Goal: Navigation & Orientation: Find specific page/section

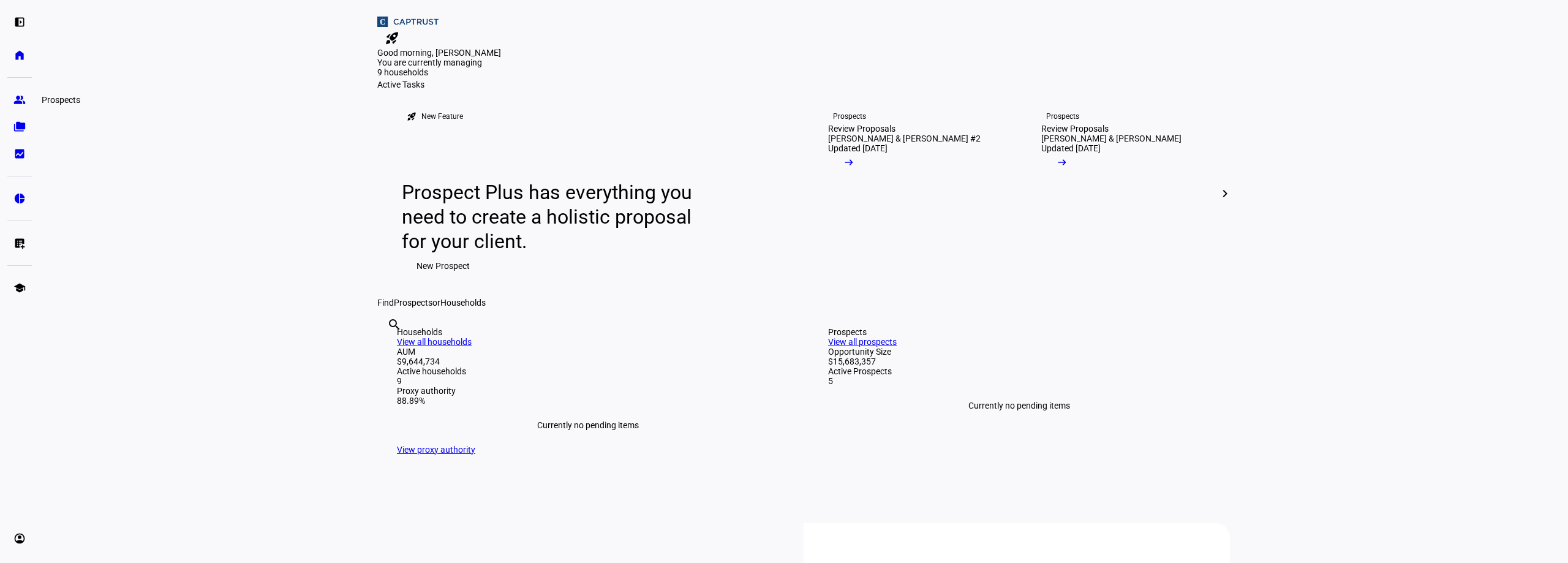
click at [25, 99] on eth-mat-symbol "group" at bounding box center [19, 100] width 12 height 12
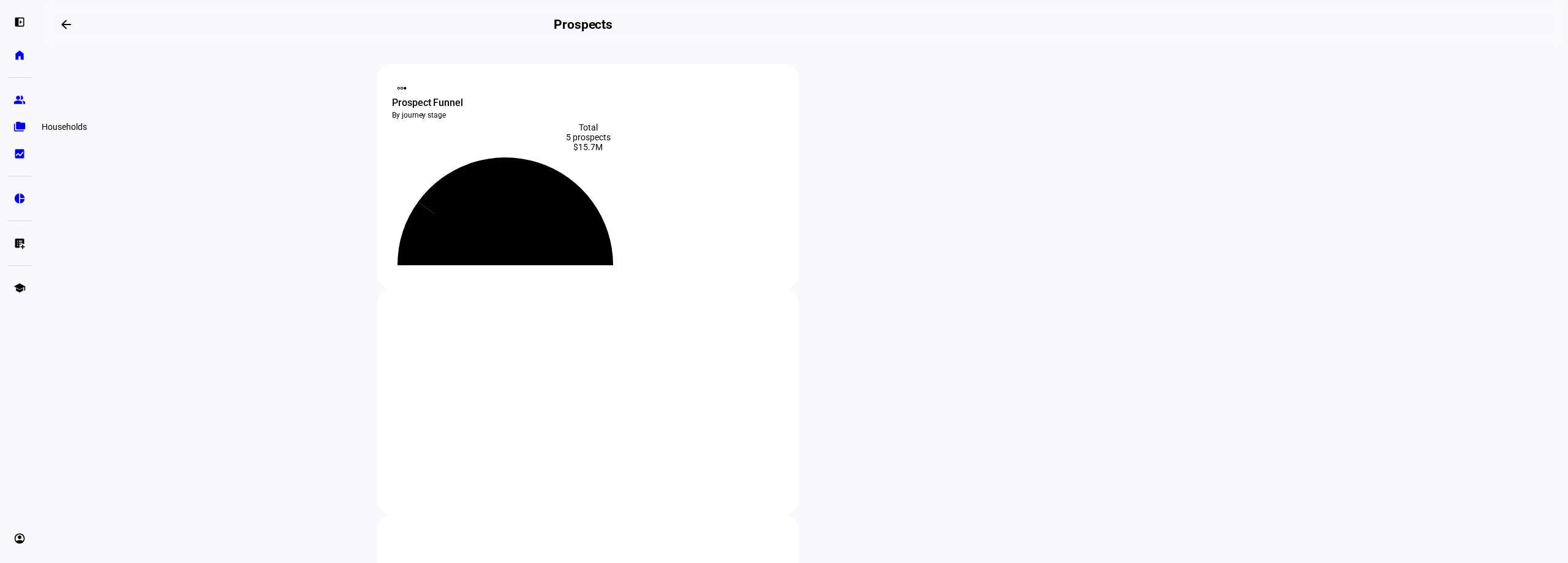
click at [25, 127] on eth-mat-symbol "folder_copy" at bounding box center [19, 126] width 12 height 12
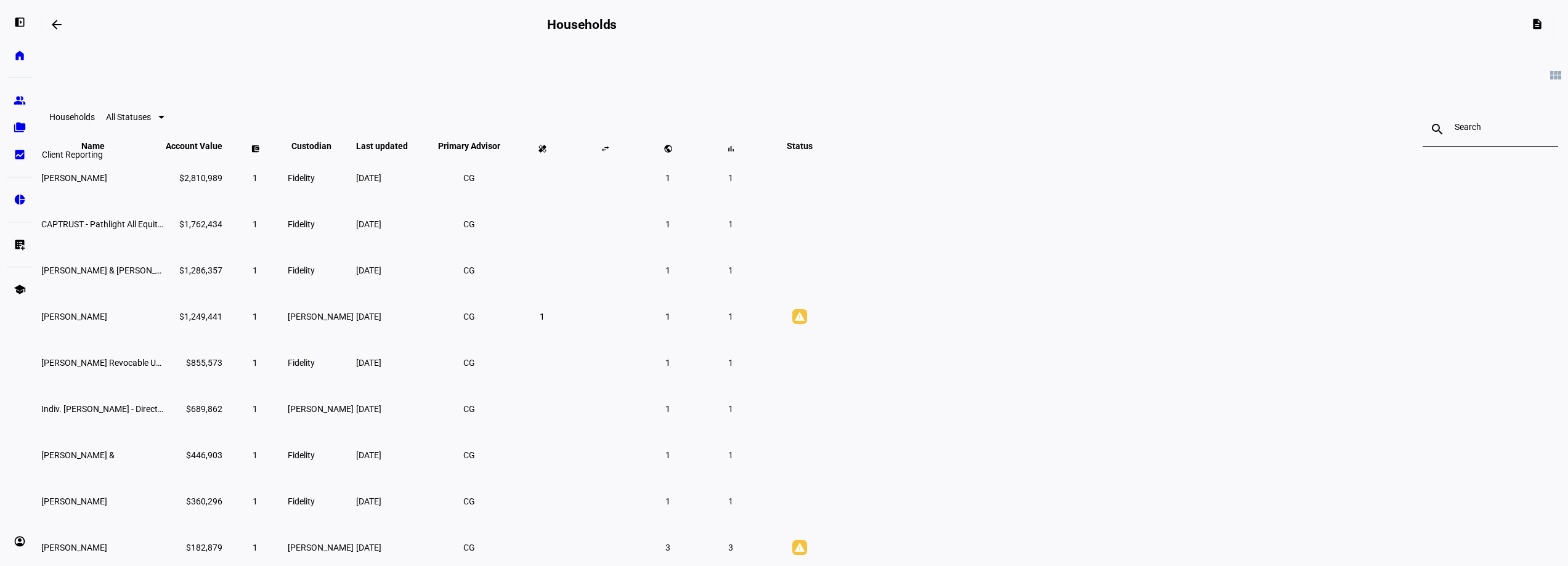
click at [25, 158] on eth-mat-symbol "bid_landscape" at bounding box center [20, 154] width 12 height 12
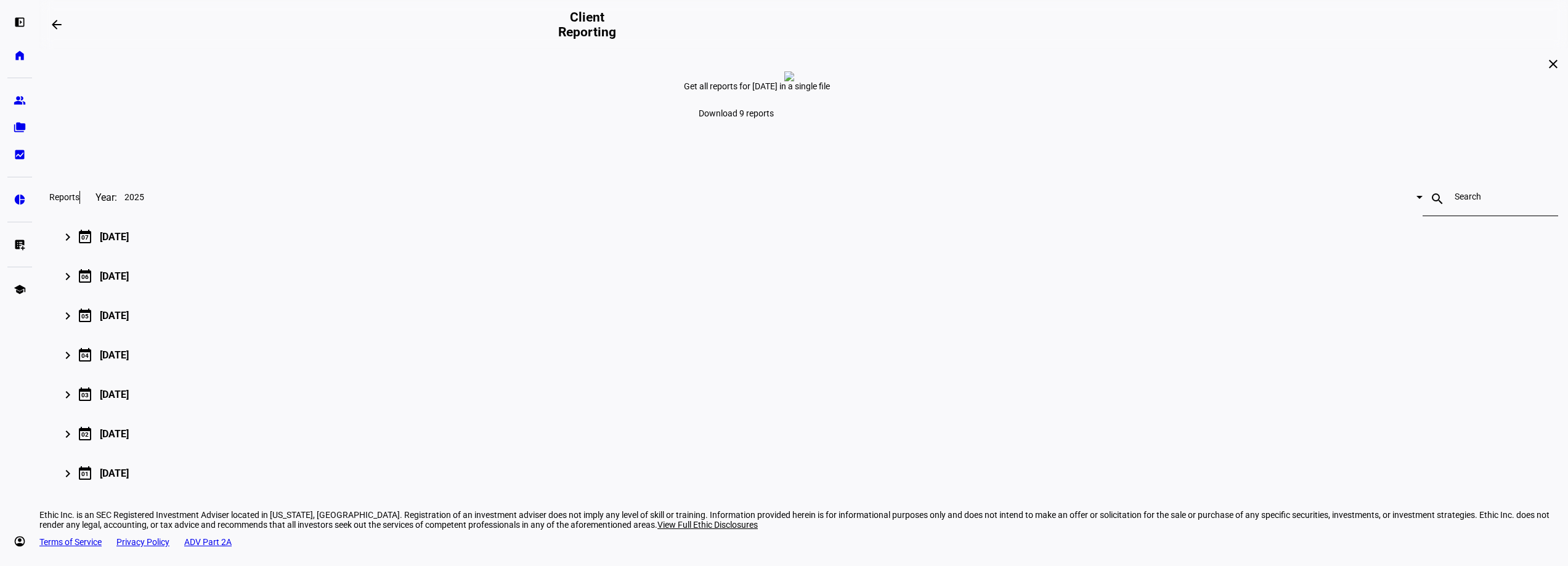
click at [1241, 110] on div "close Get all reports for [DATE] in a single file Download 9 reports Reports Ye…" at bounding box center [803, 276] width 1528 height 453
click at [363, 296] on div "close Get all reports for [DATE] in a single file Download 9 reports Reports Ye…" at bounding box center [803, 276] width 1528 height 453
click at [22, 126] on eth-mat-symbol "folder_copy" at bounding box center [20, 127] width 12 height 12
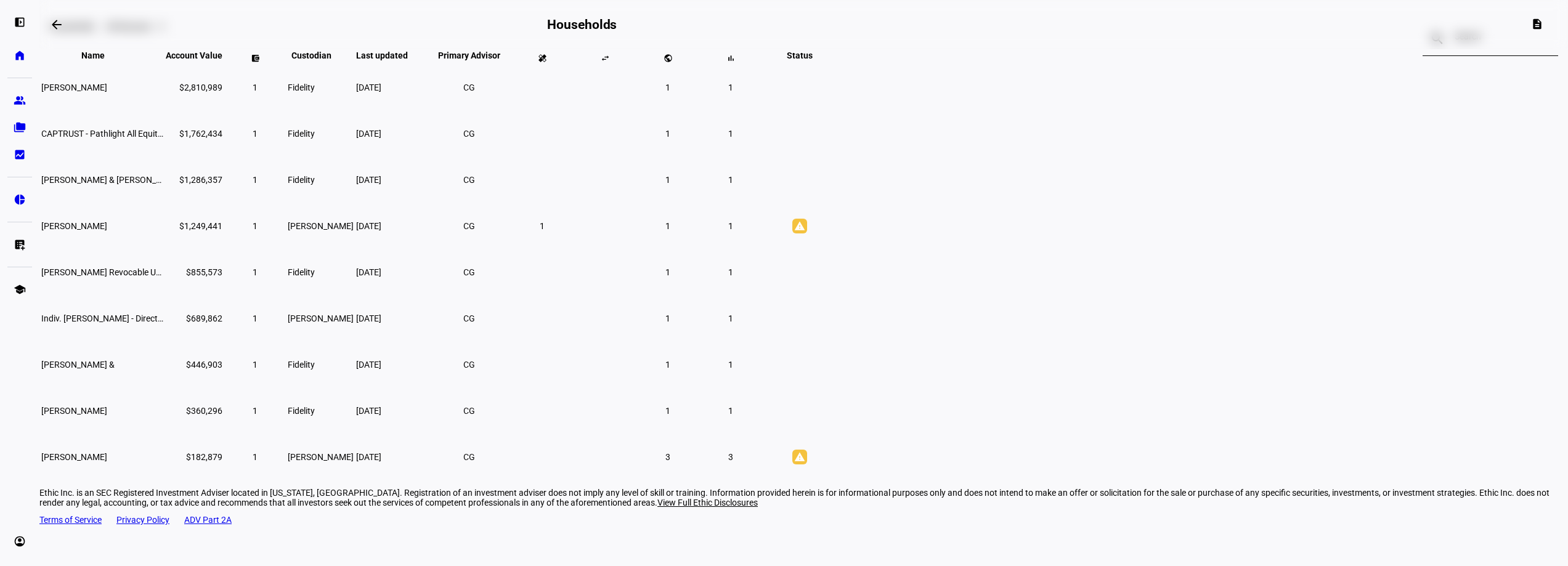
scroll to position [107, 0]
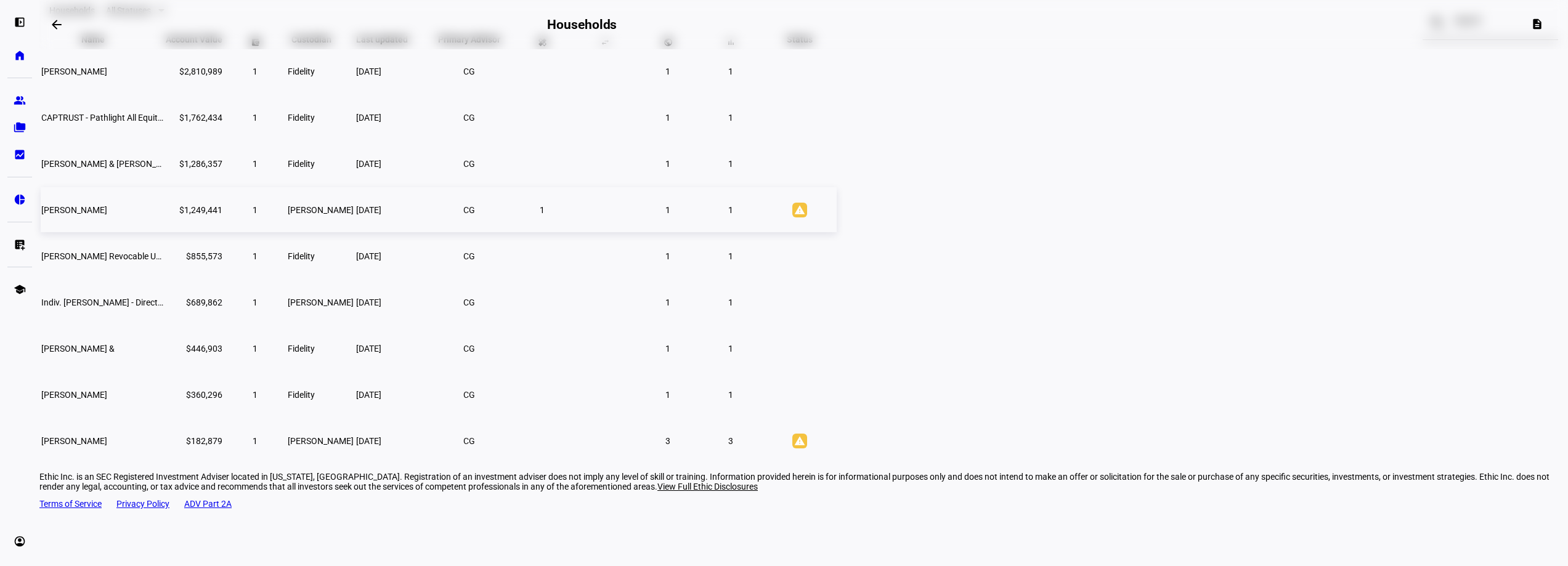
click at [107, 215] on span "[PERSON_NAME]" at bounding box center [74, 210] width 66 height 10
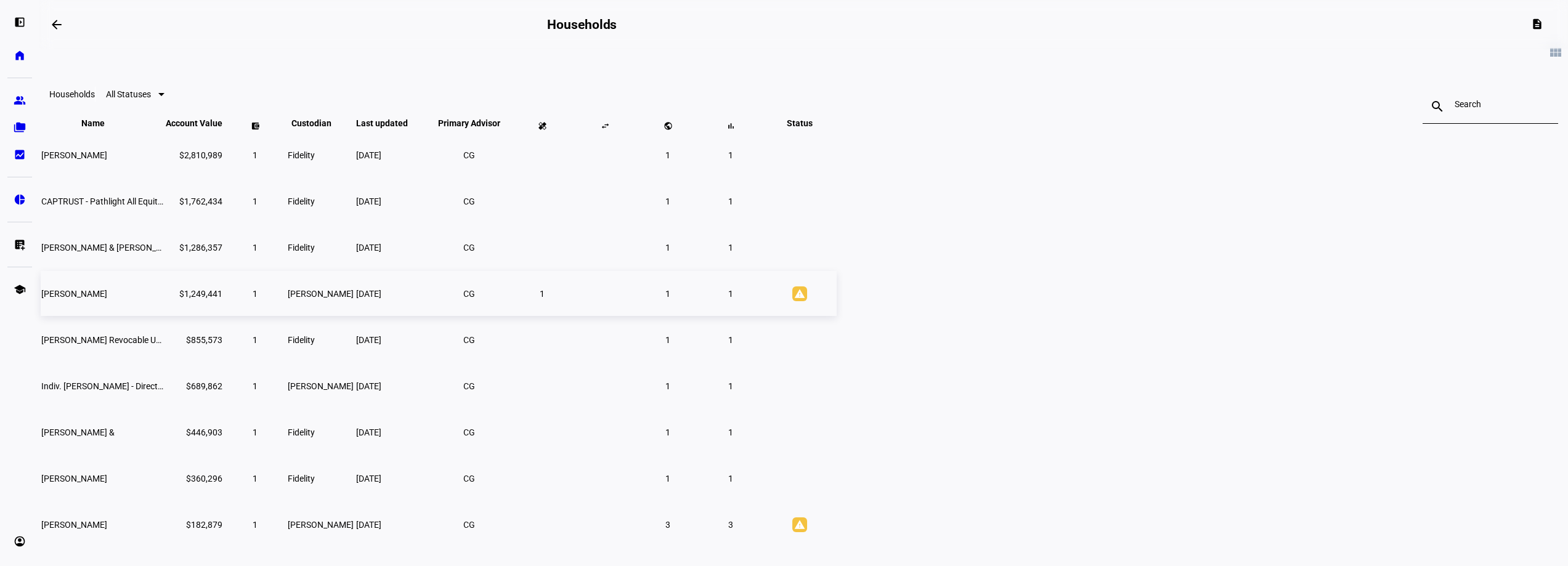
click at [107, 298] on span "[PERSON_NAME]" at bounding box center [74, 293] width 66 height 10
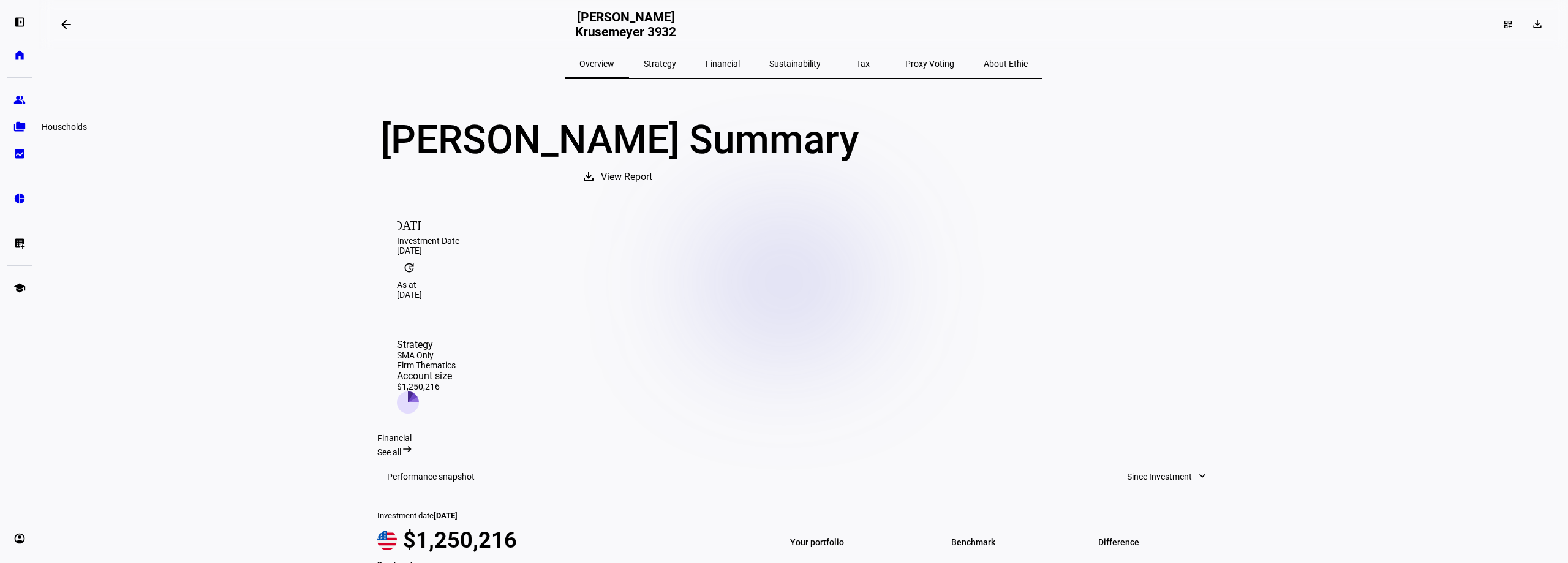
click at [17, 127] on eth-mat-symbol "folder_copy" at bounding box center [19, 126] width 12 height 12
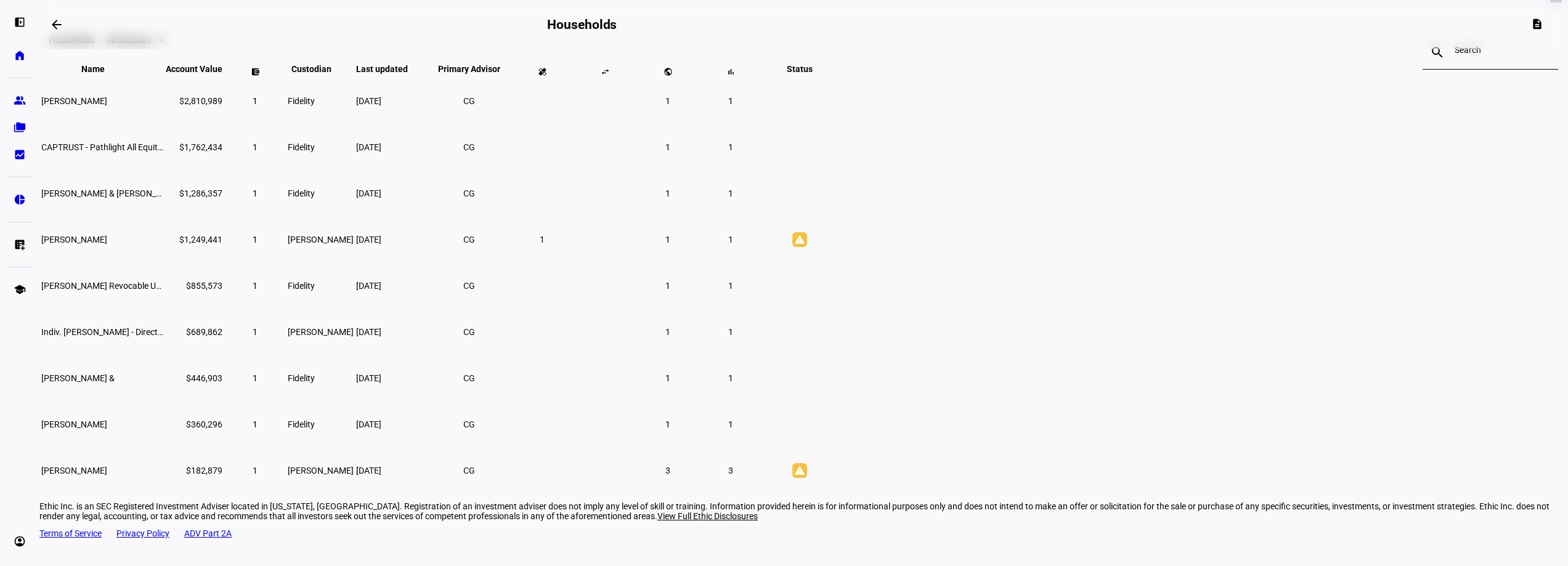
scroll to position [107, 0]
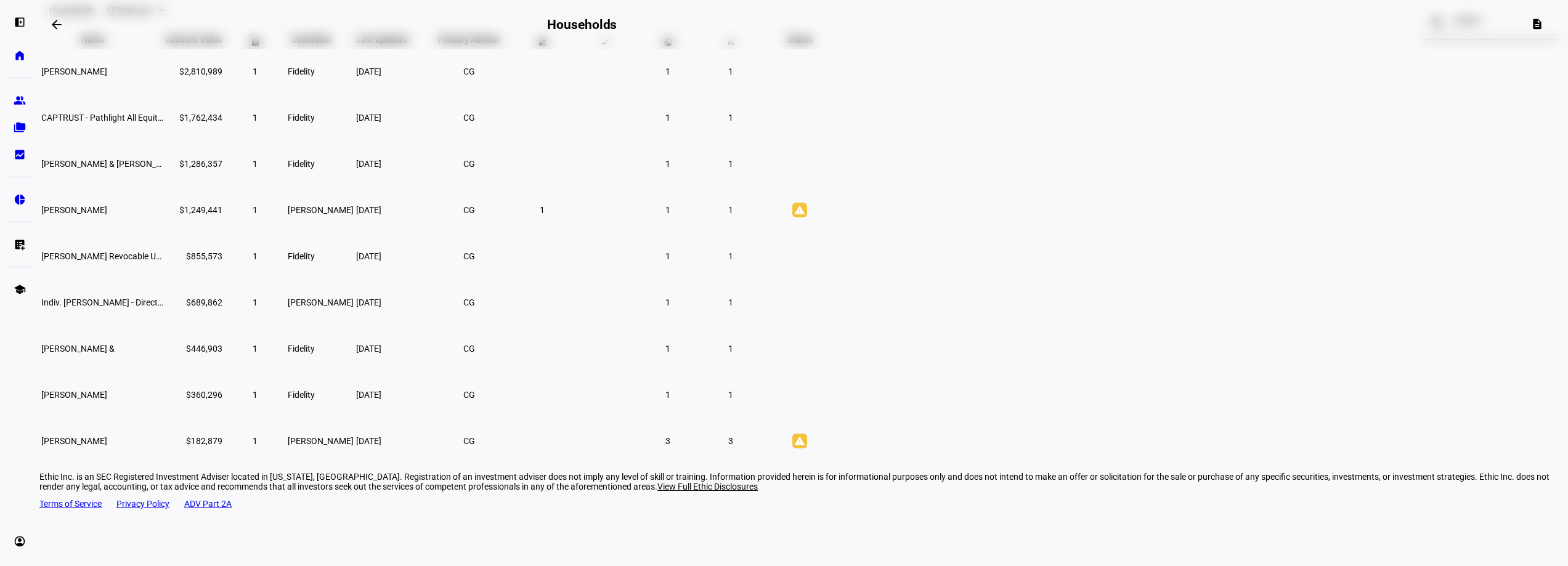
click at [1288, 254] on eth-card-list "view_module Households All Statuses search close Name keyboard_arrow_down keybo…" at bounding box center [803, 203] width 1528 height 522
click at [259, 220] on eth-card-list "view_module Households All Statuses search close Name keyboard_arrow_down keybo…" at bounding box center [803, 203] width 1528 height 522
click at [107, 215] on span "[PERSON_NAME]" at bounding box center [74, 210] width 66 height 10
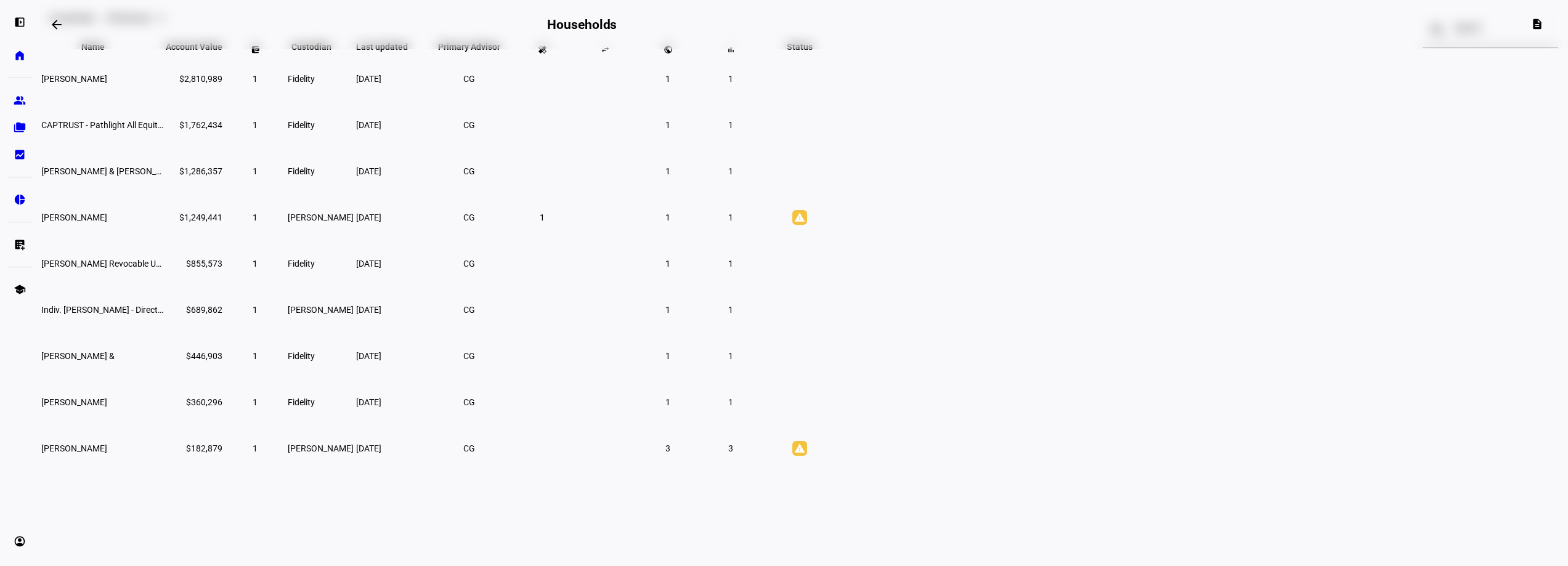
scroll to position [23, 0]
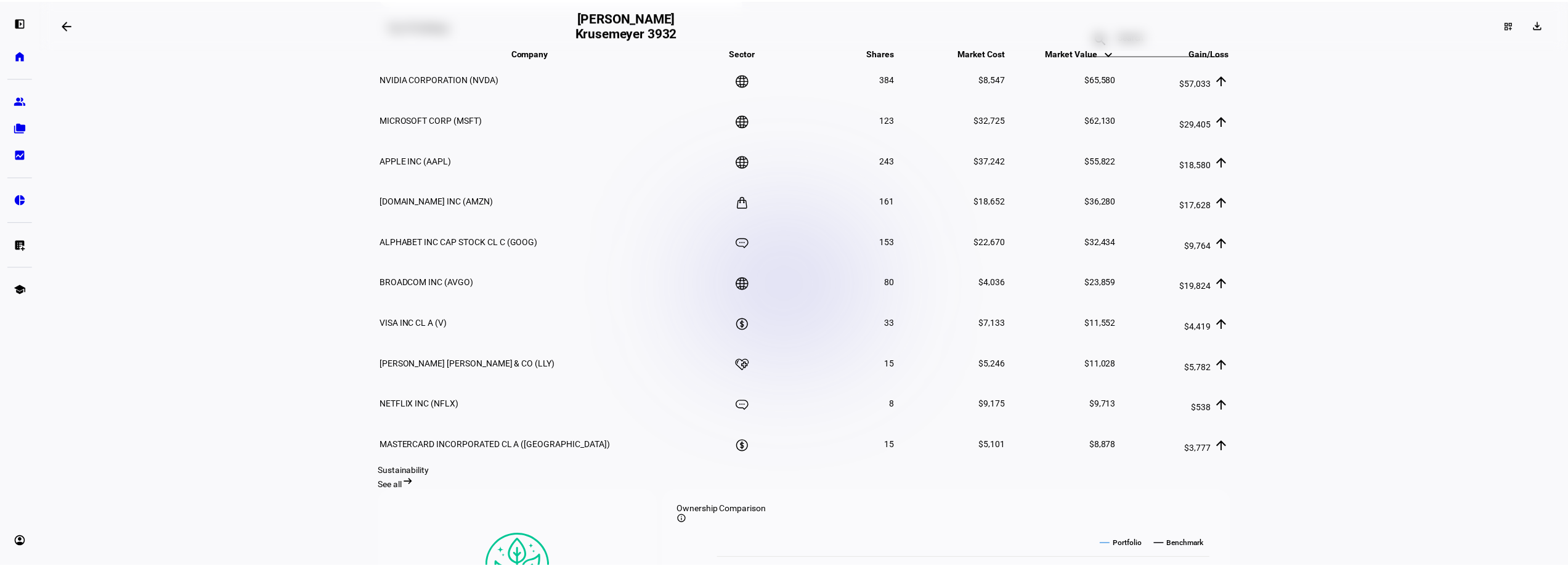
scroll to position [673, 0]
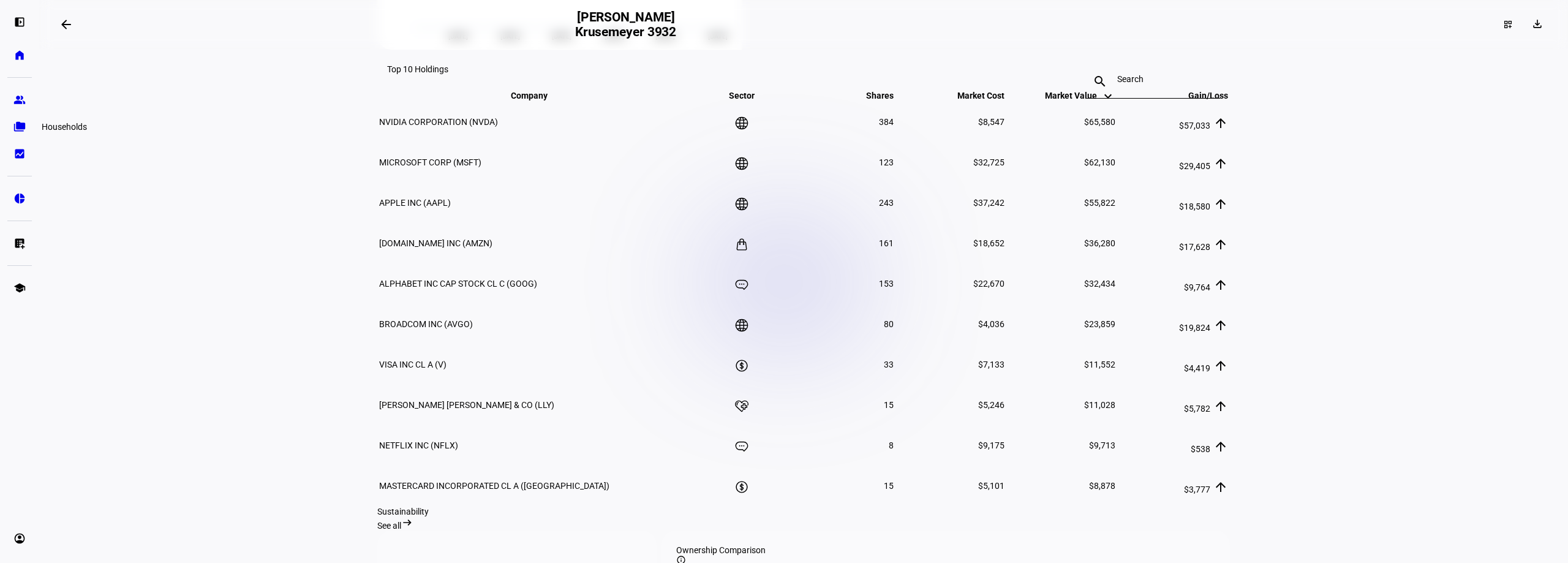
click at [22, 129] on eth-mat-symbol "folder_copy" at bounding box center [19, 126] width 12 height 12
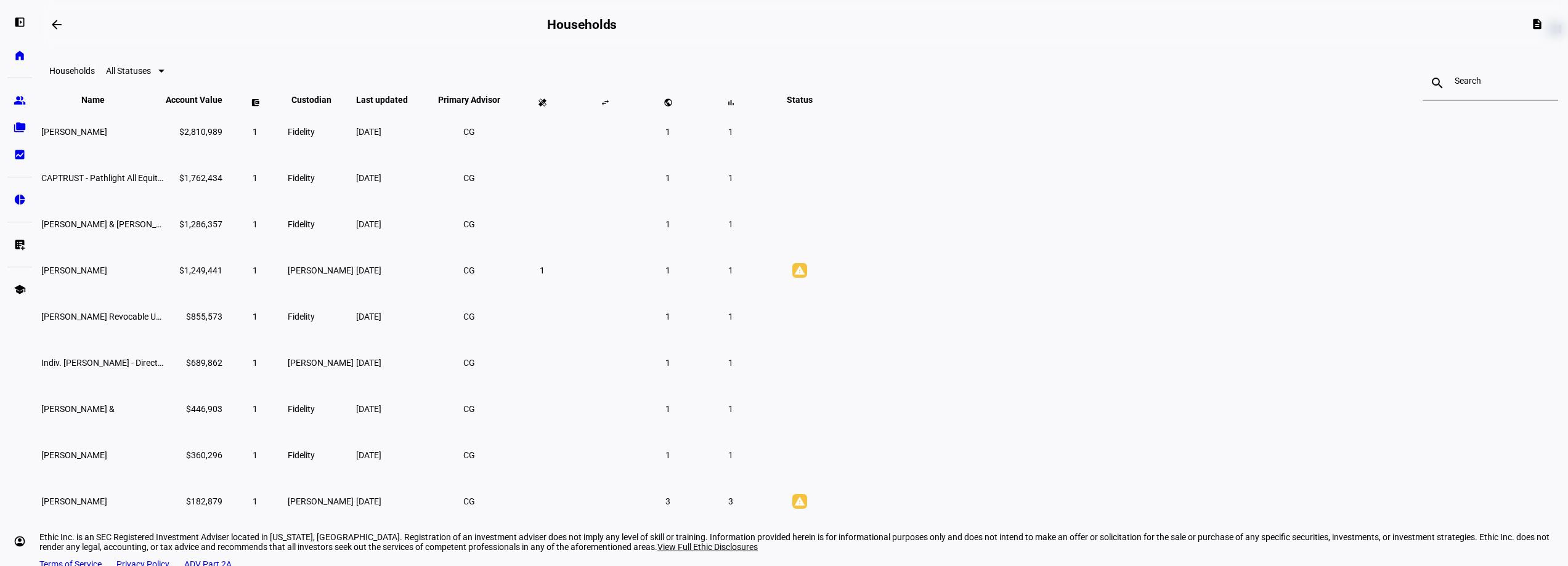
scroll to position [107, 0]
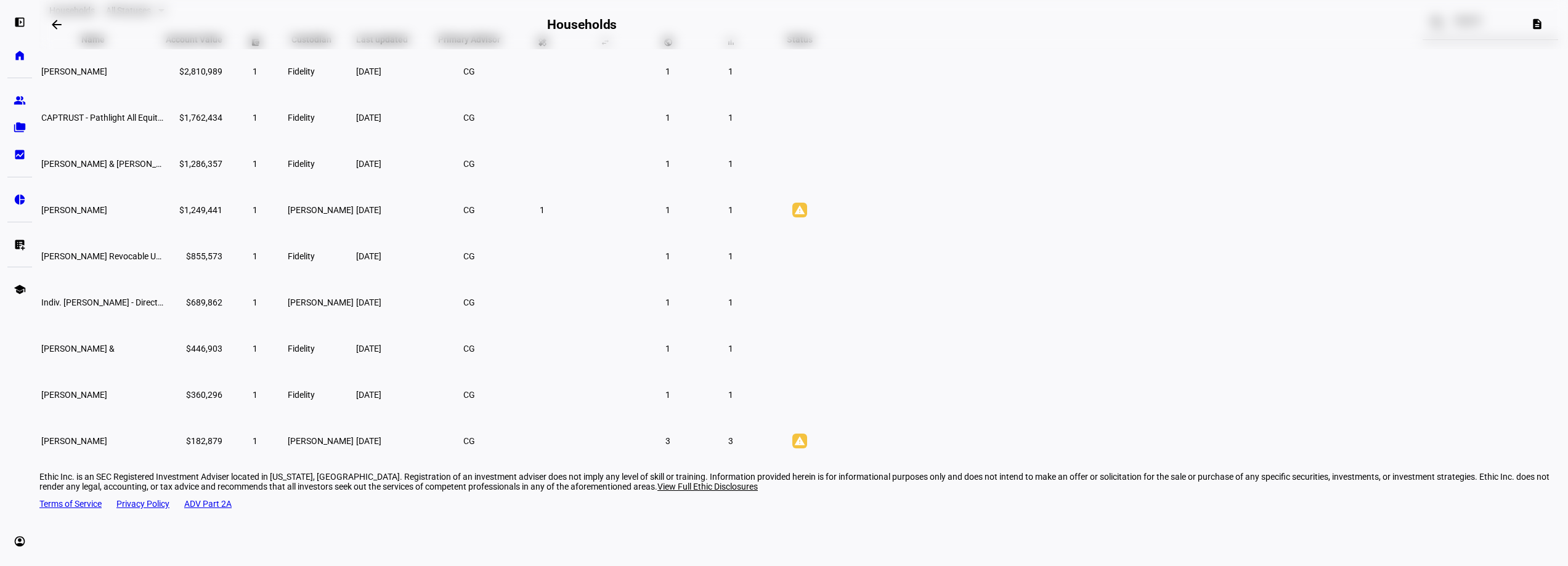
drag, startPoint x: 521, startPoint y: 460, endPoint x: 130, endPoint y: 530, distance: 397.2
click at [164, 463] on td "[PERSON_NAME]" at bounding box center [102, 440] width 123 height 45
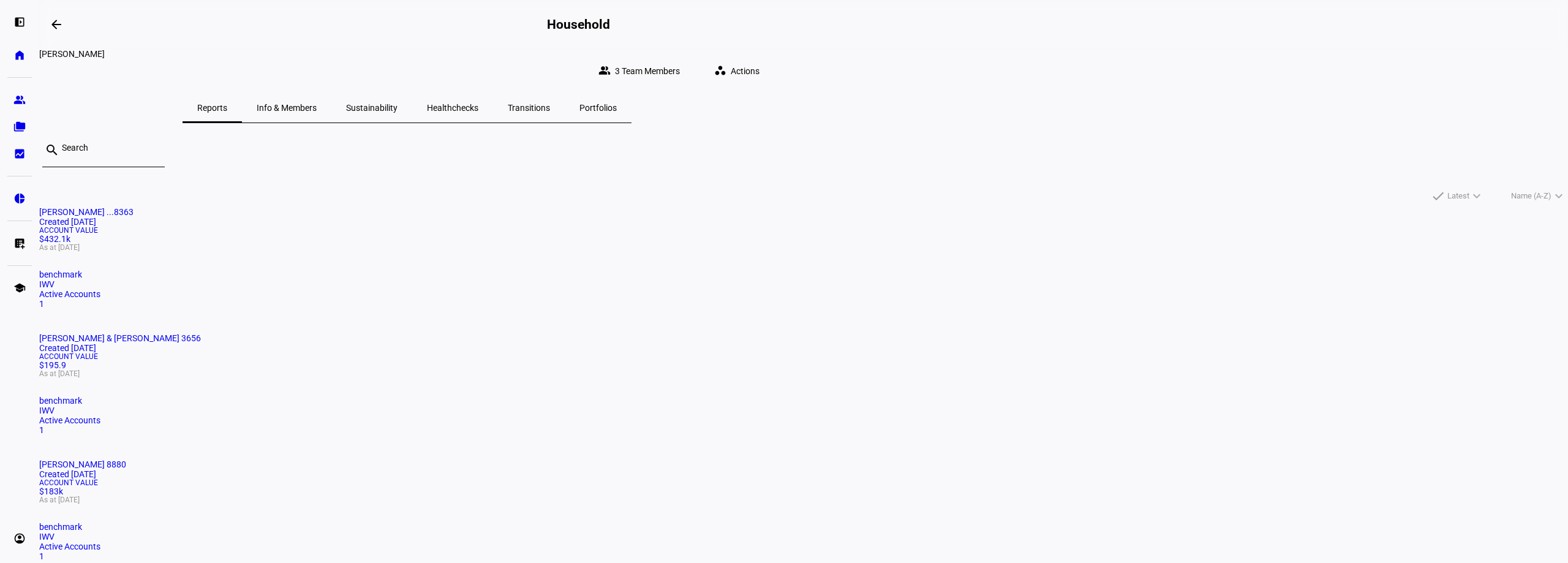
click at [759, 63] on span "Actions" at bounding box center [745, 71] width 29 height 25
click at [1231, 292] on div at bounding box center [784, 281] width 1568 height 563
click at [305, 396] on eth-card-list "search done Latest expand_more done Name (A-Z) expand_more [PERSON_NAME] ...836…" at bounding box center [803, 354] width 1528 height 463
click at [17, 98] on eth-mat-symbol "group" at bounding box center [19, 100] width 12 height 12
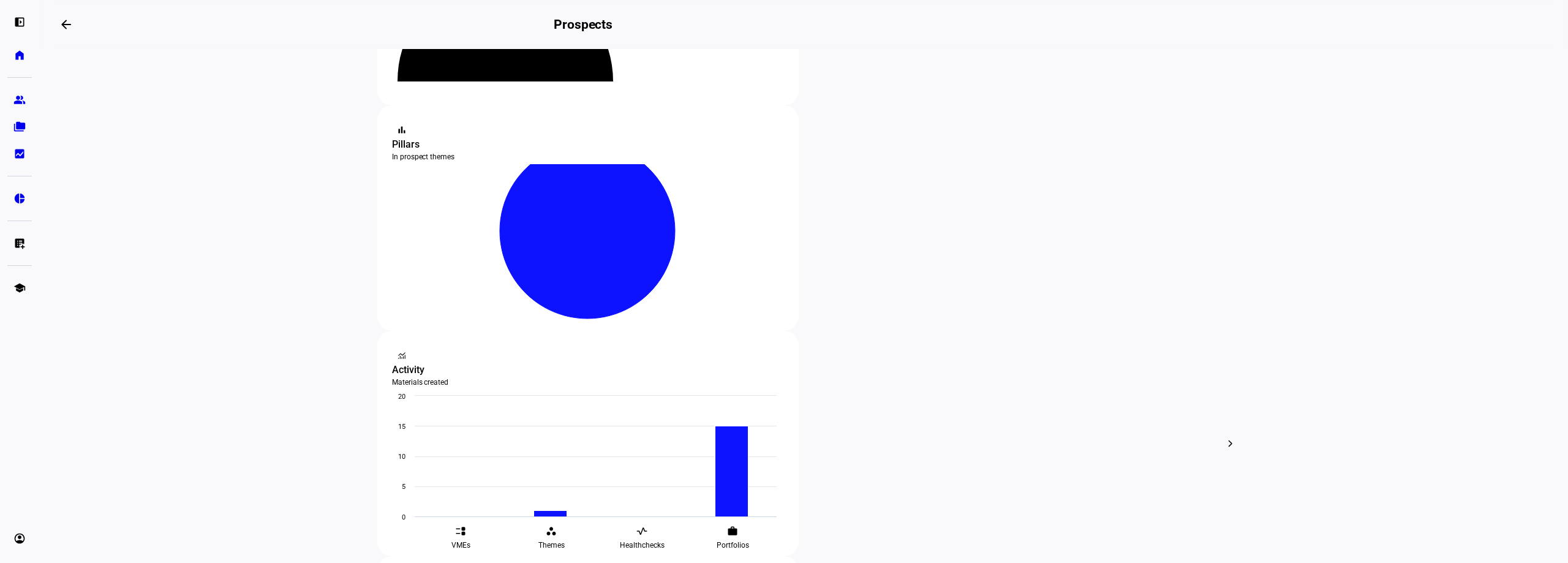
scroll to position [367, 0]
